Goal: Task Accomplishment & Management: Manage account settings

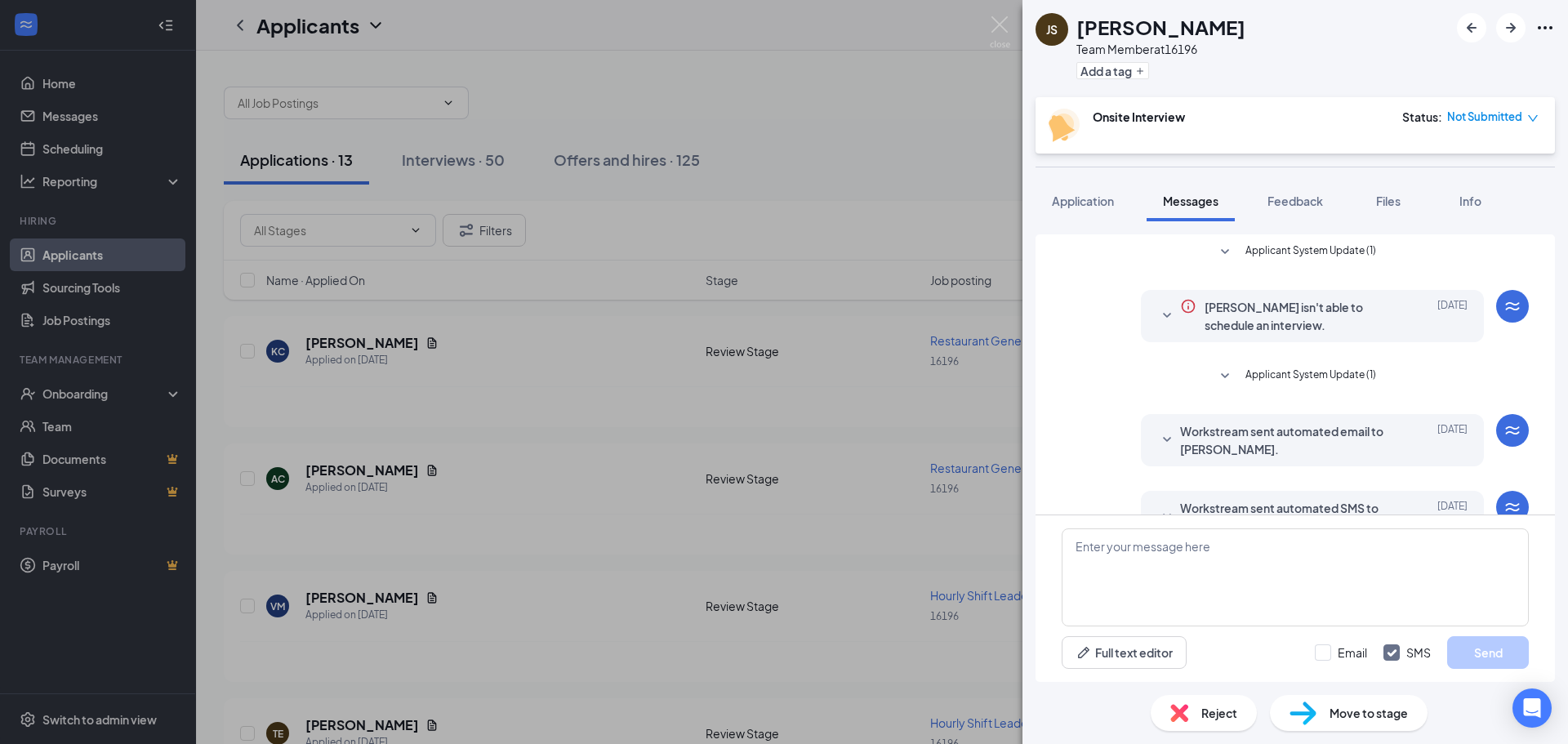
click at [1379, 716] on span "Move to stage" at bounding box center [1369, 713] width 78 height 18
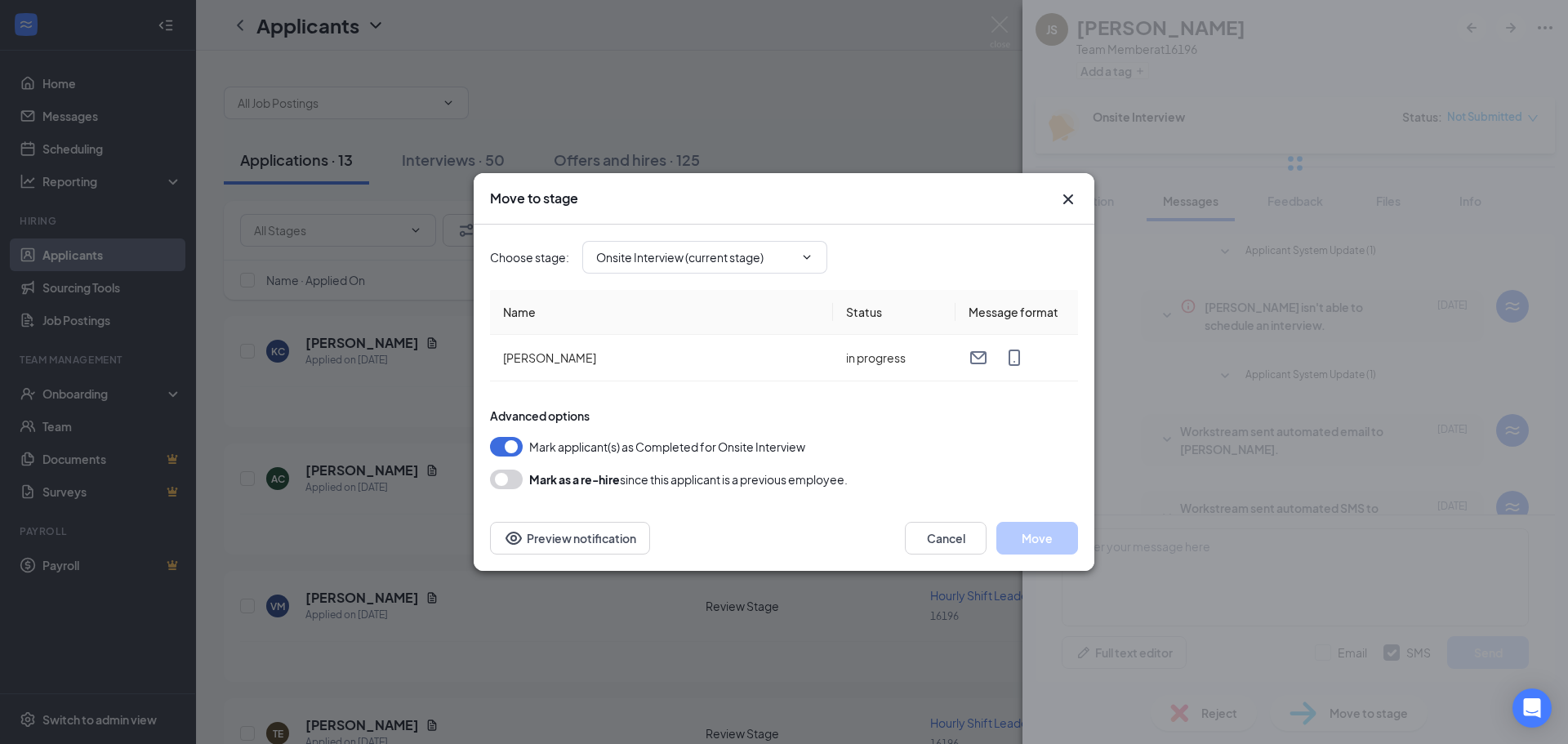
type input "Hiring Complete (final stage)"
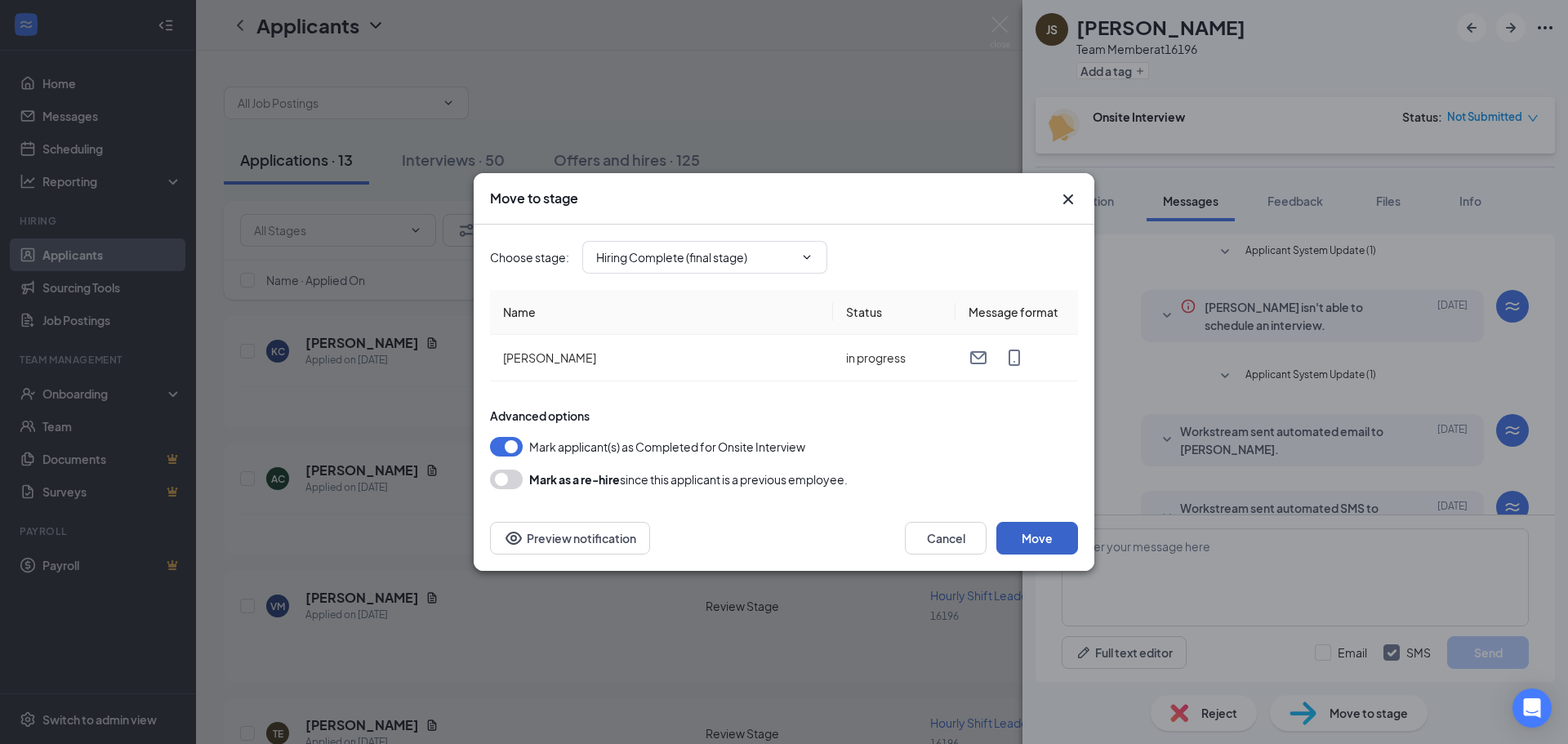
click at [1059, 538] on button "Move" at bounding box center [1038, 538] width 82 height 33
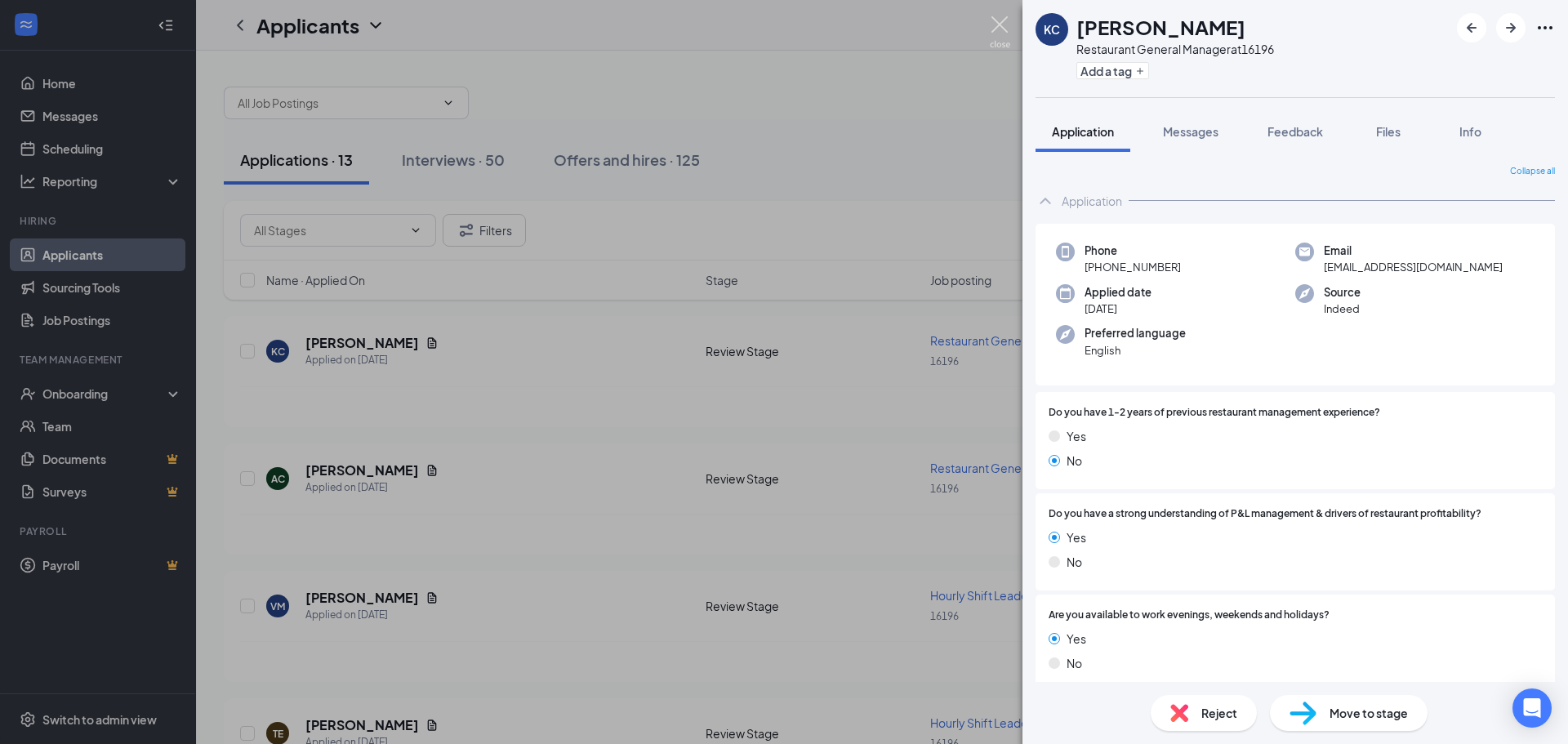
click at [1002, 36] on img at bounding box center [1000, 32] width 20 height 32
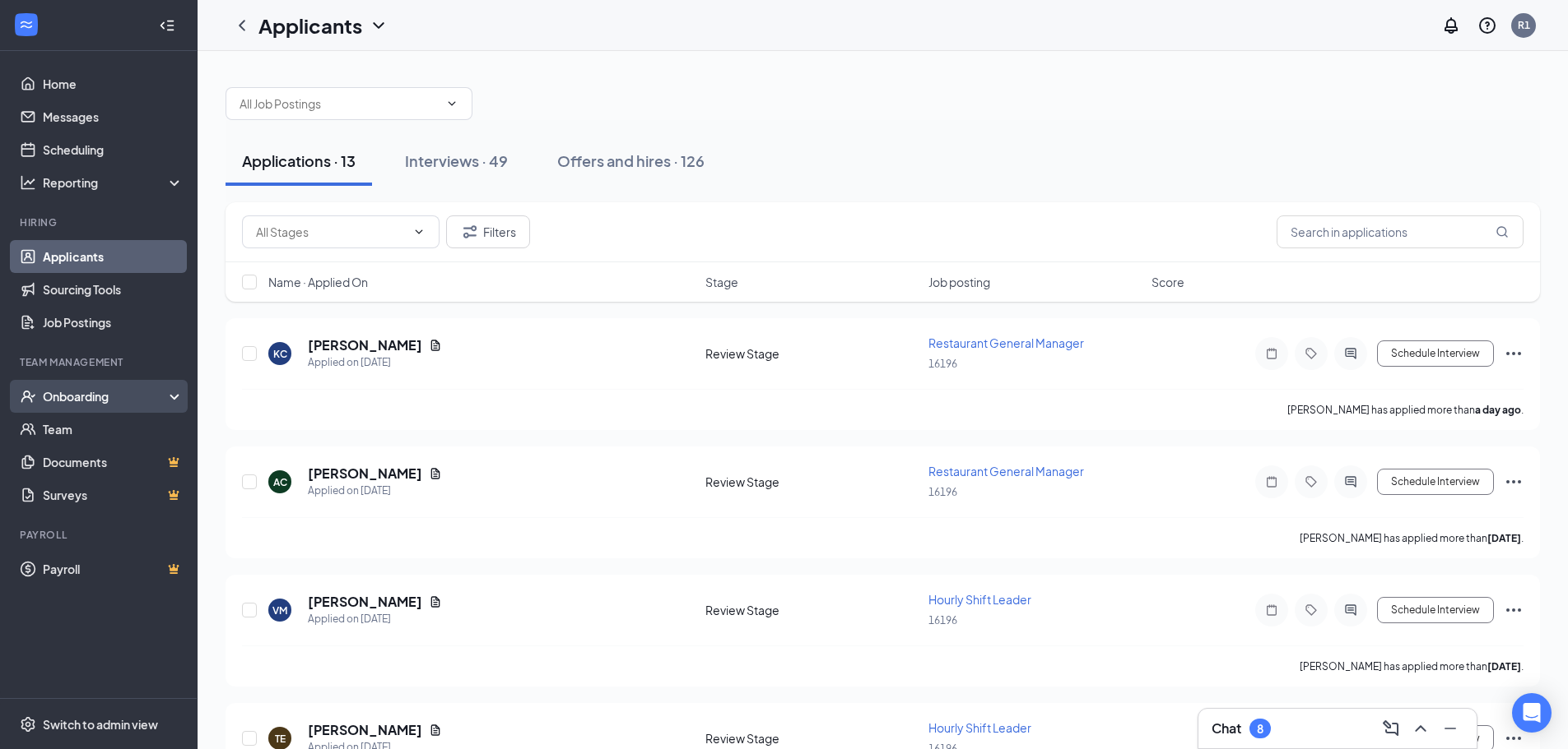
click at [63, 398] on div "Onboarding" at bounding box center [106, 396] width 126 height 16
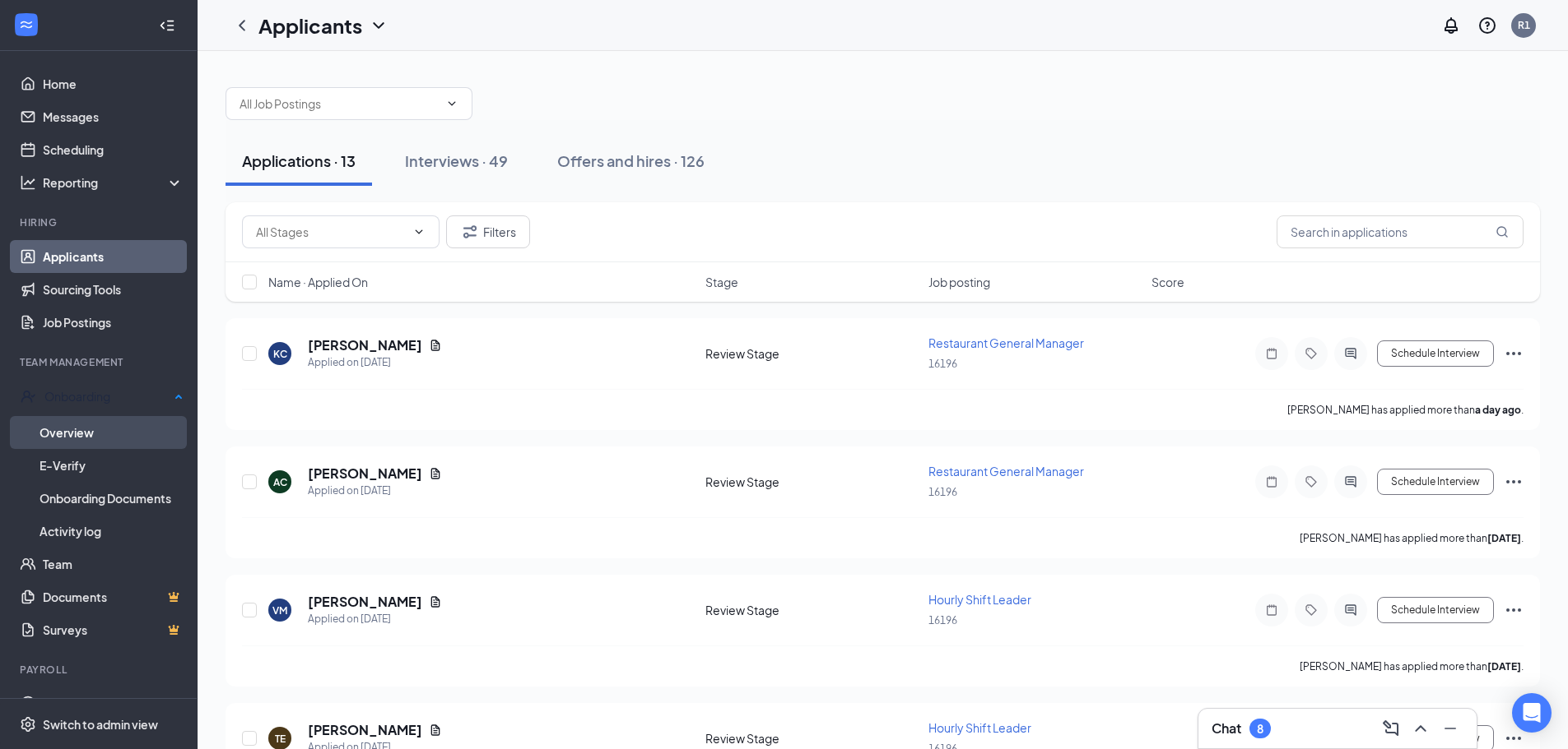
click at [82, 432] on link "Overview" at bounding box center [111, 432] width 144 height 33
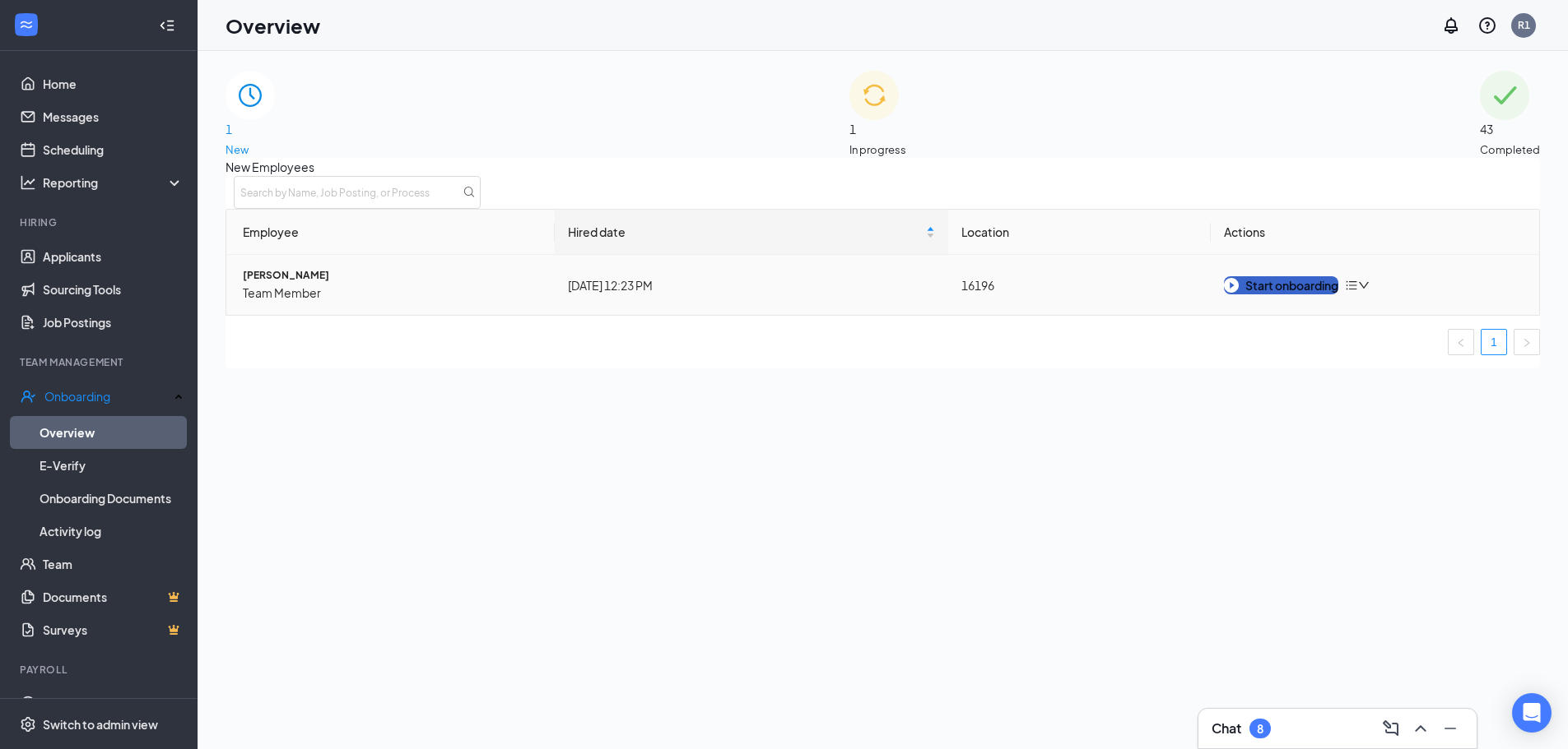
click at [1286, 295] on div "Start onboarding" at bounding box center [1281, 285] width 115 height 18
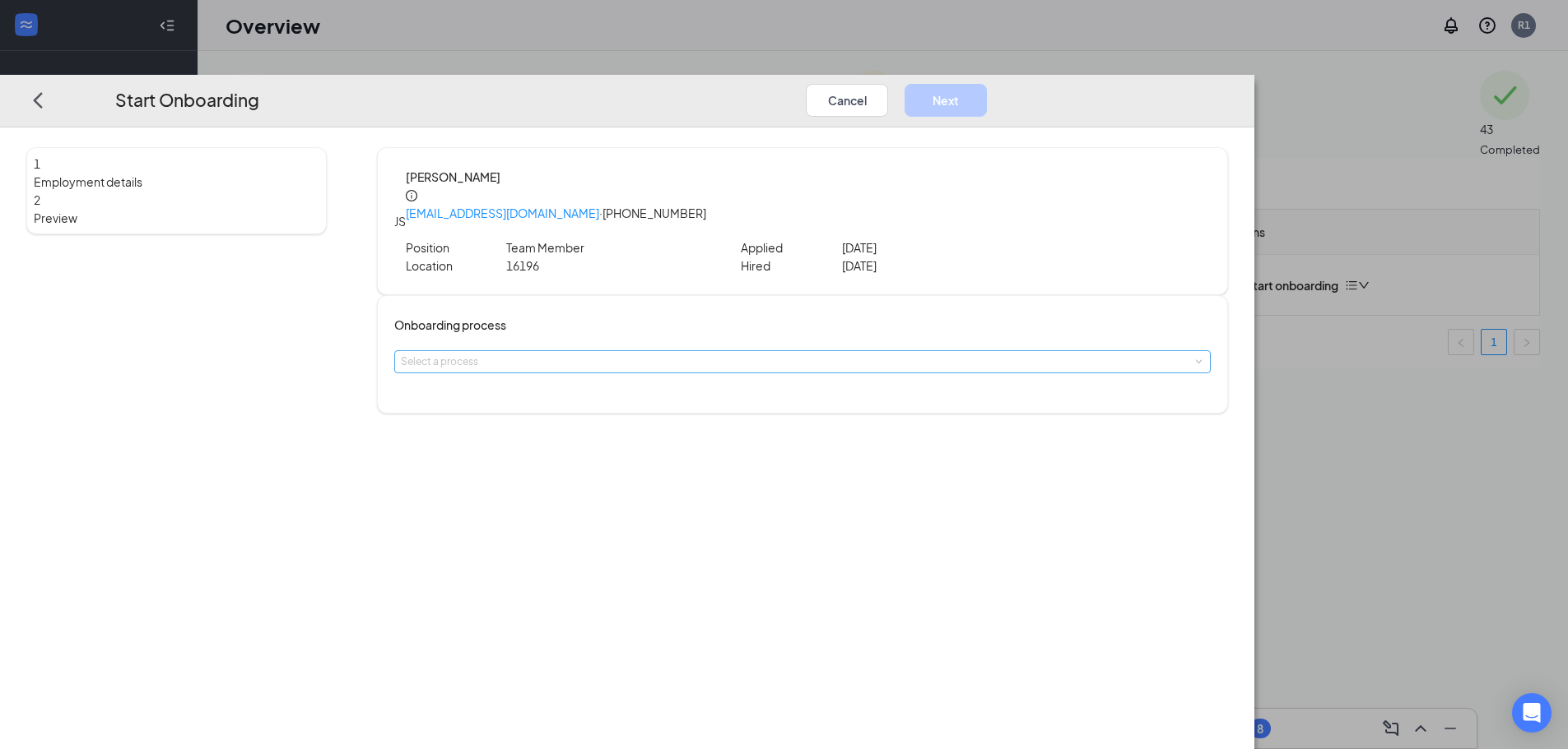
click at [797, 354] on div "Select a process" at bounding box center [799, 362] width 796 height 16
click at [686, 366] on li "Onboarding All Stores" at bounding box center [686, 367] width 270 height 27
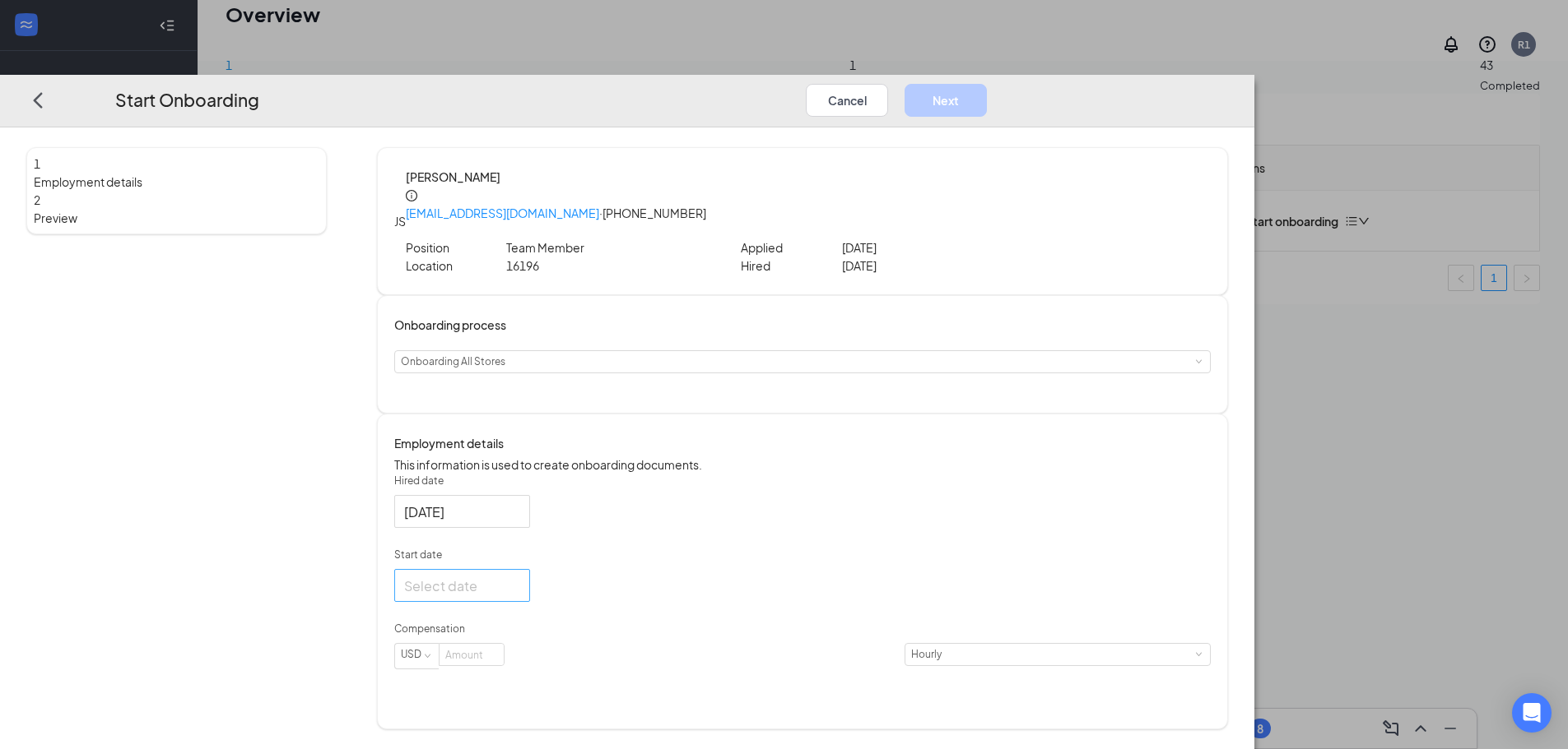
click at [520, 586] on div at bounding box center [462, 586] width 116 height 21
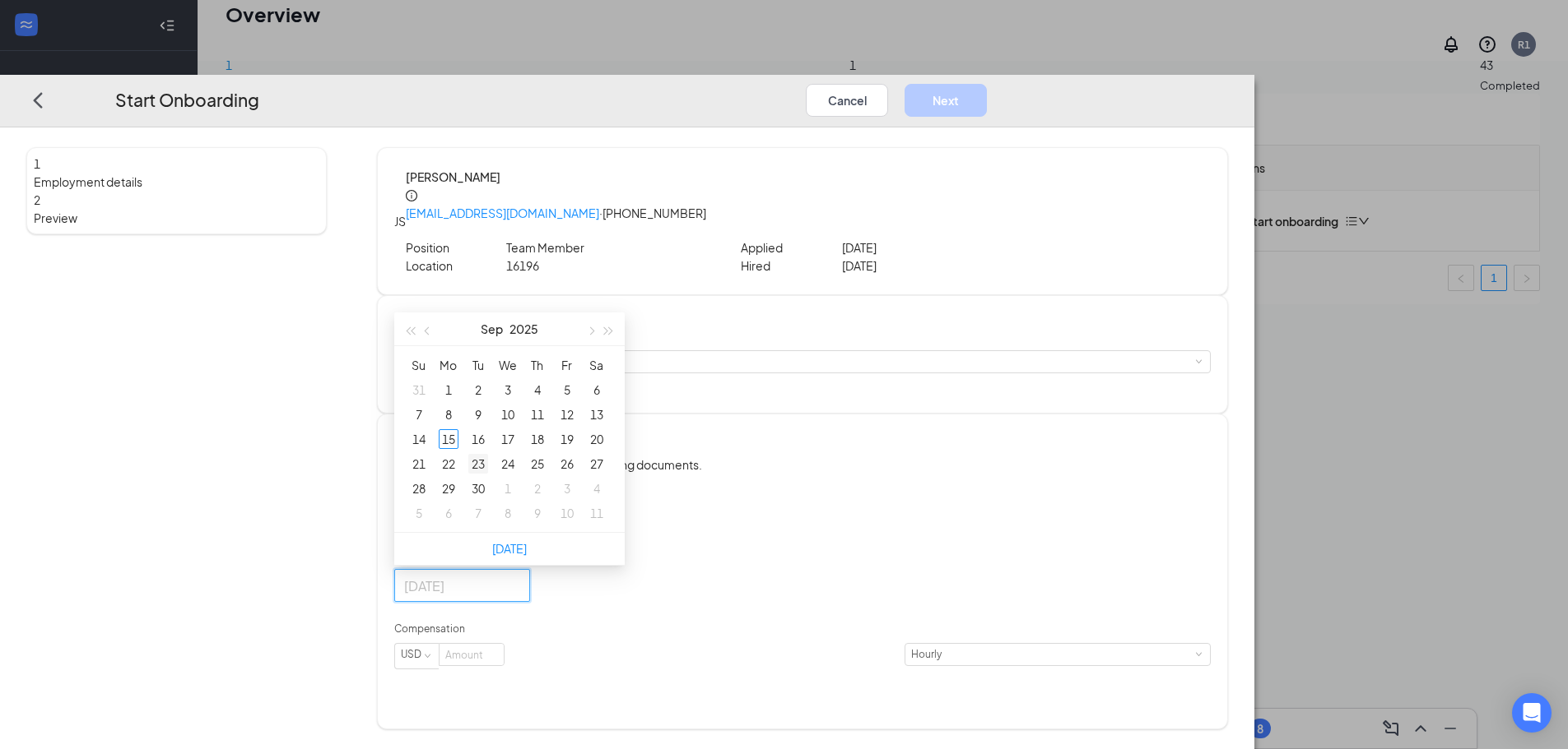
type input "[DATE]"
click at [488, 464] on div "23" at bounding box center [478, 464] width 20 height 20
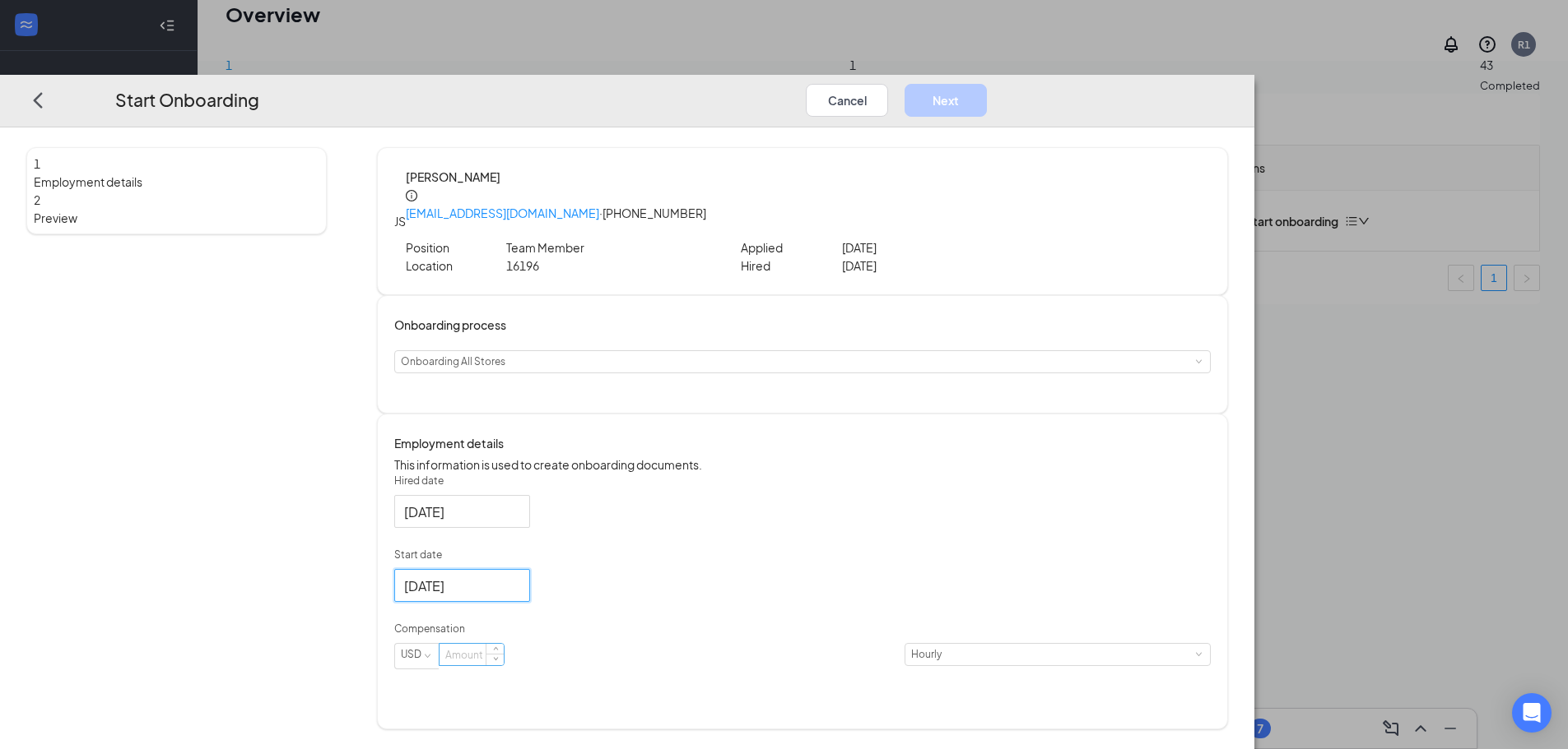
click at [504, 666] on input at bounding box center [472, 655] width 65 height 22
type input "14.5"
click at [987, 84] on button "Next" at bounding box center [946, 100] width 82 height 33
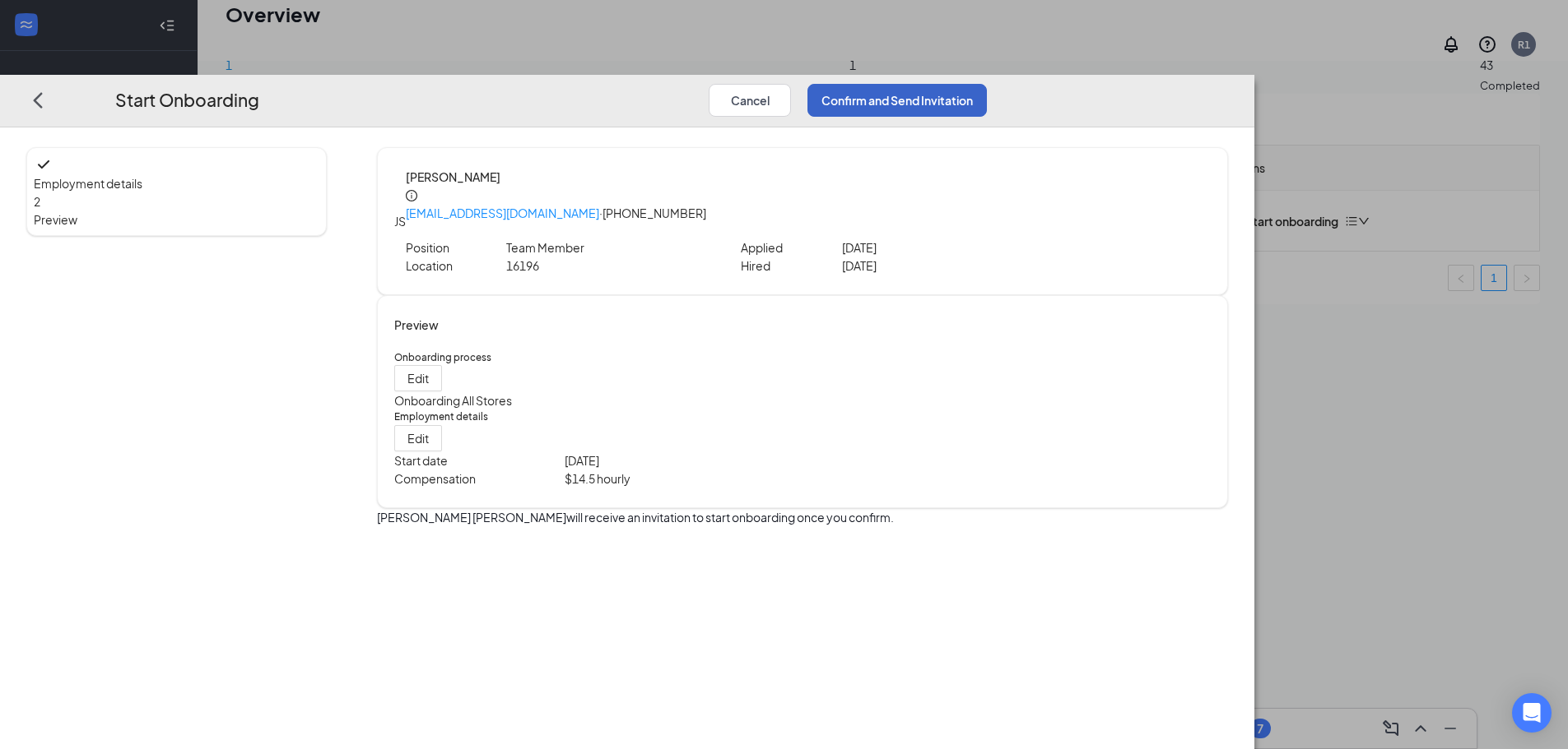
click at [987, 84] on button "Confirm and Send Invitation" at bounding box center [897, 100] width 179 height 33
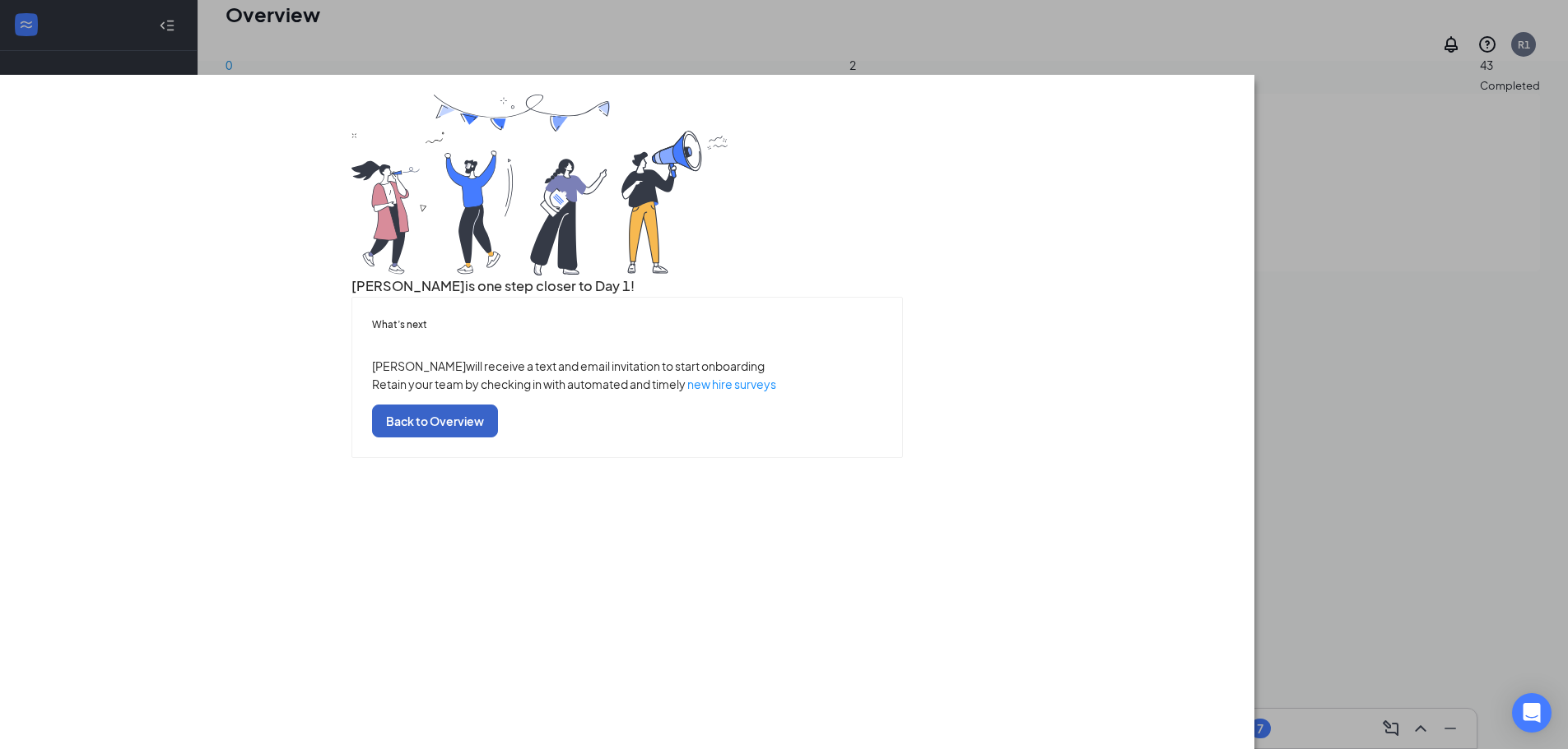
click at [498, 437] on button "Back to Overview" at bounding box center [435, 421] width 126 height 33
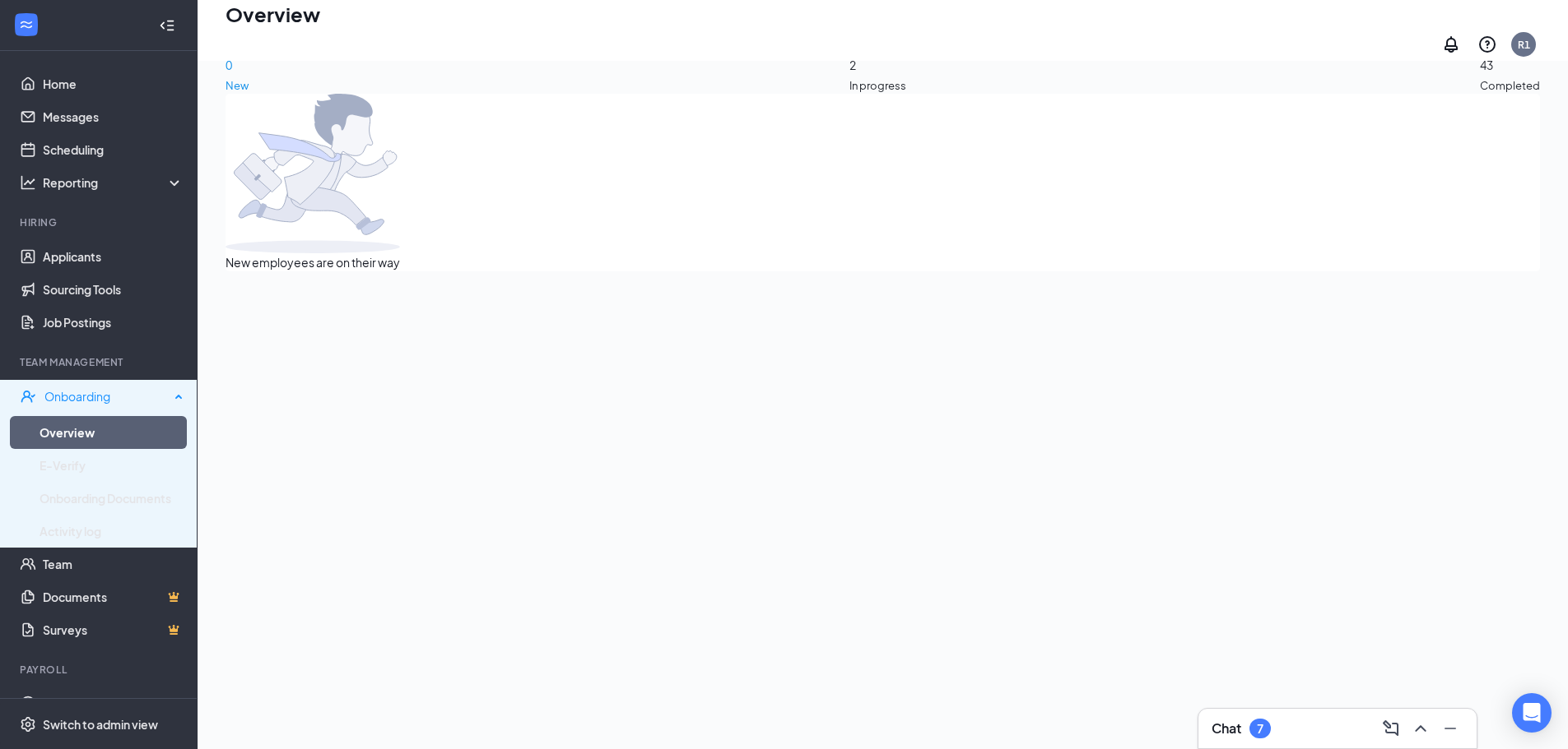
click at [92, 404] on div "Onboarding" at bounding box center [108, 396] width 126 height 16
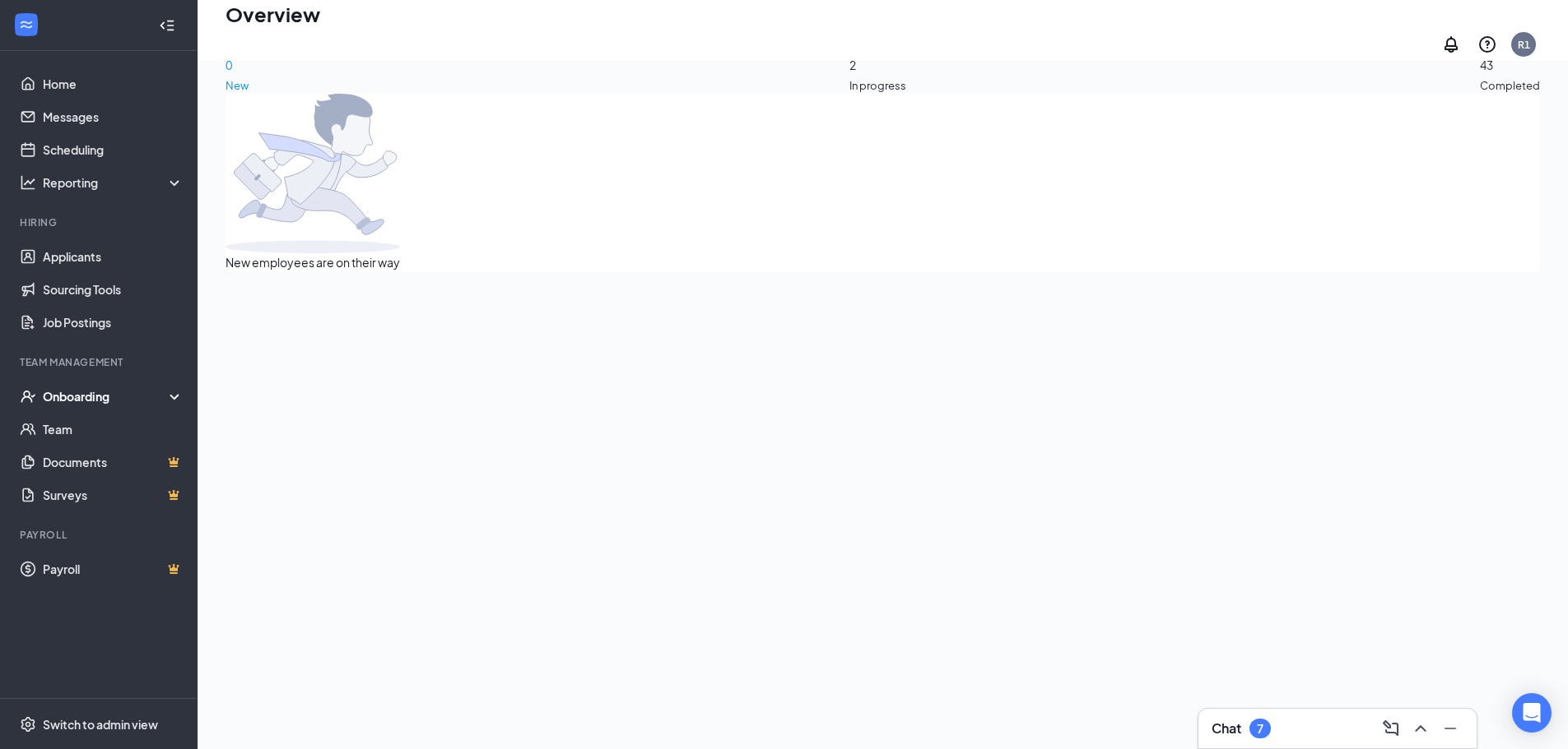
click at [93, 406] on div "Onboarding" at bounding box center [99, 396] width 197 height 33
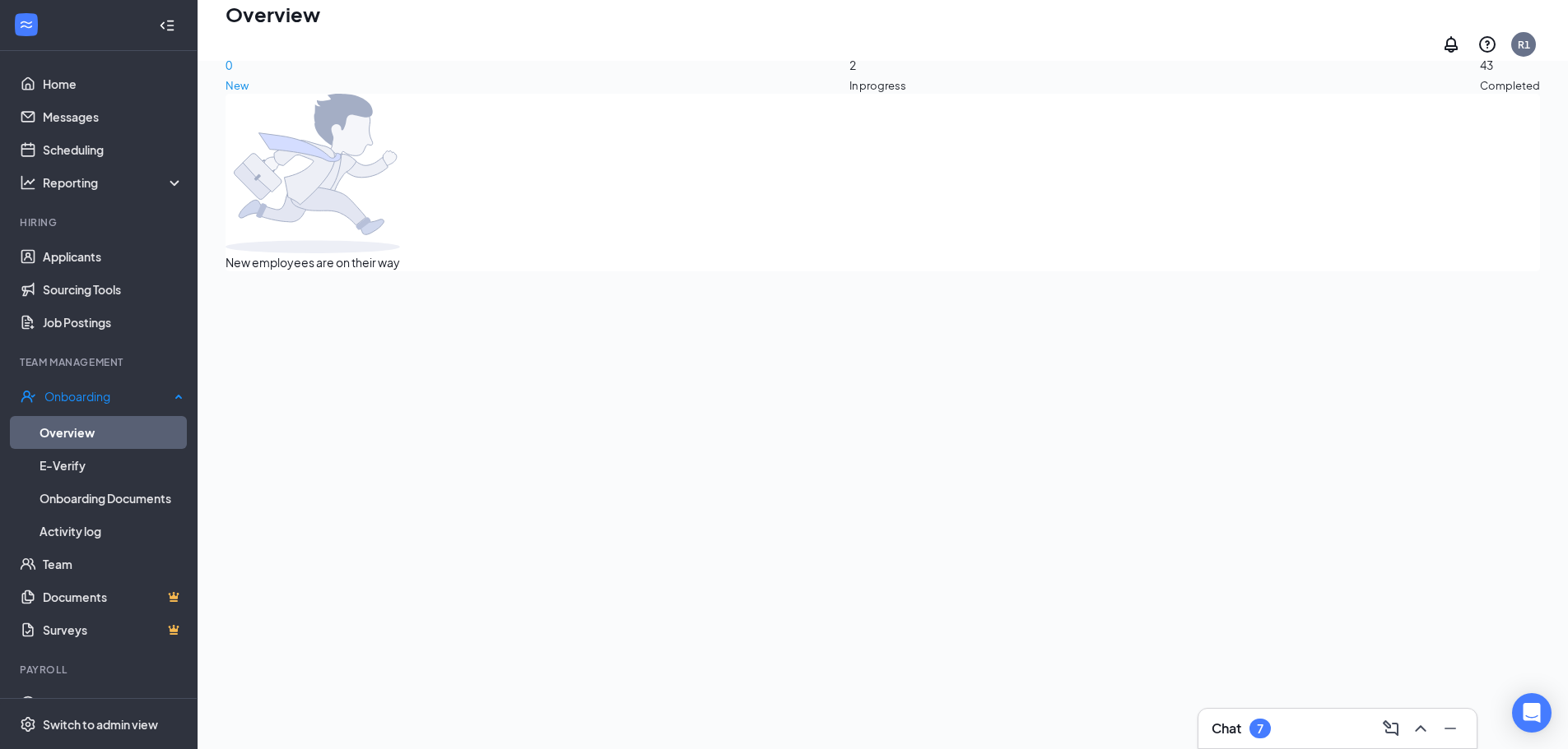
click at [95, 432] on link "Overview" at bounding box center [111, 432] width 144 height 33
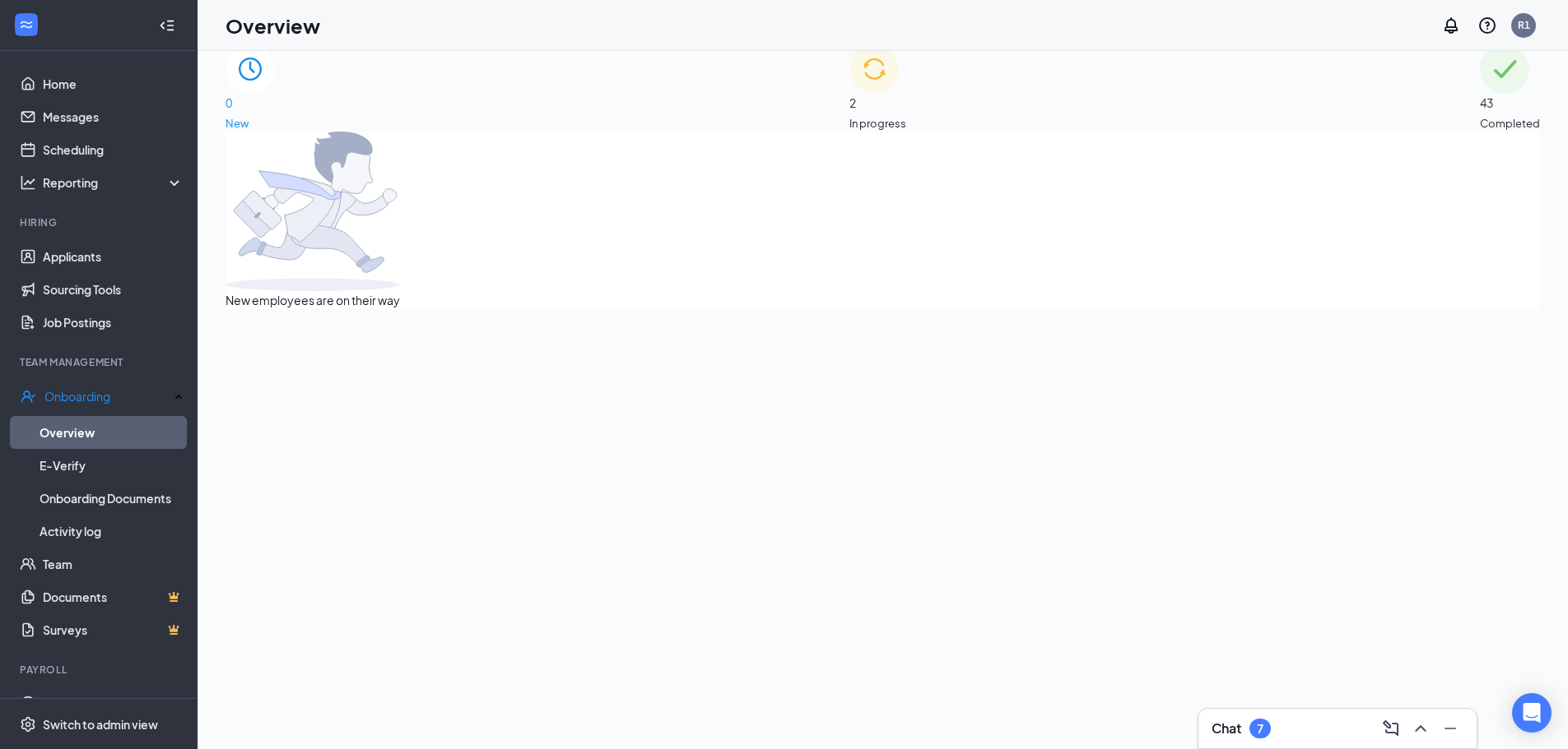
scroll to position [0, 0]
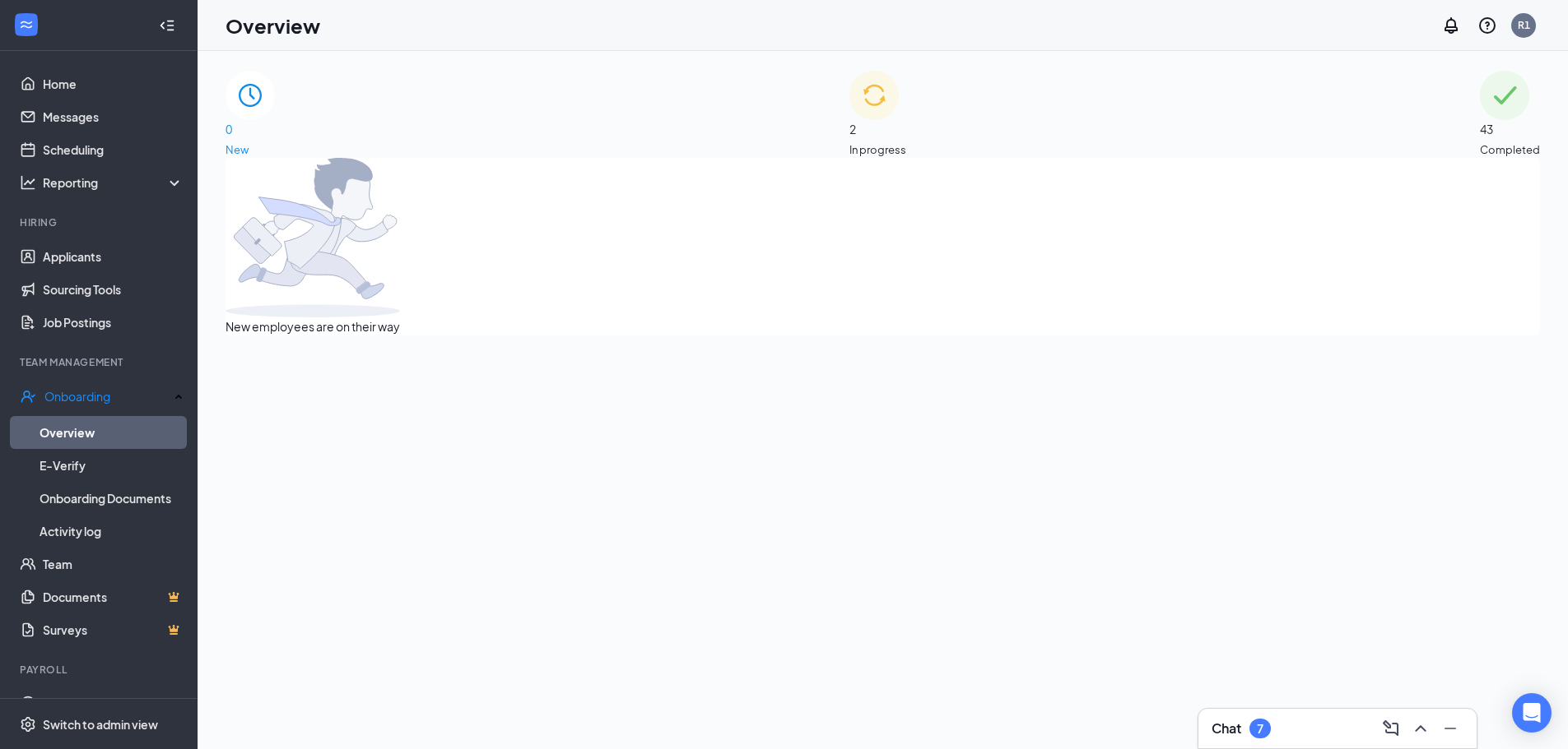
click at [906, 125] on div "2 In progress" at bounding box center [877, 114] width 56 height 87
